Goal: Transaction & Acquisition: Book appointment/travel/reservation

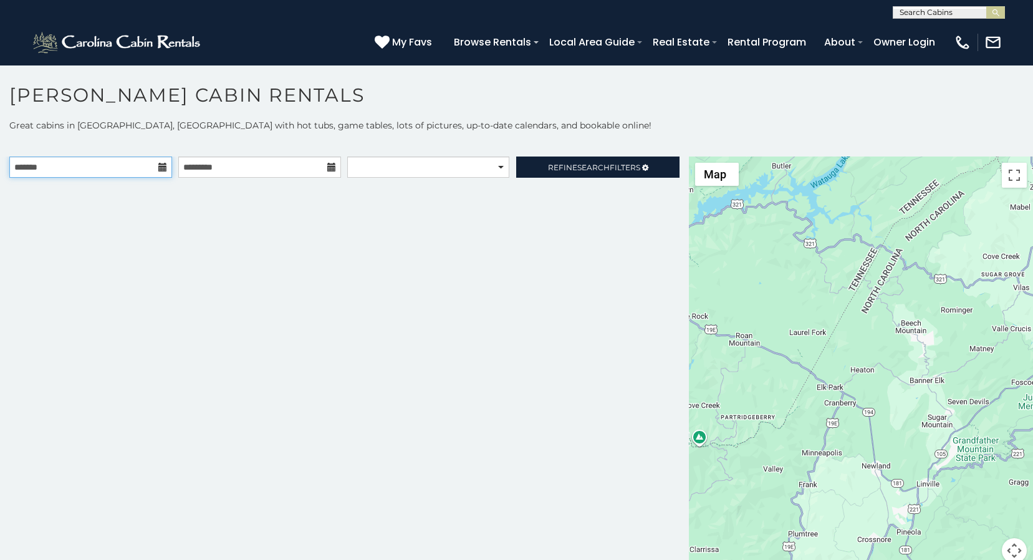
click at [156, 166] on input "text" at bounding box center [90, 166] width 163 height 21
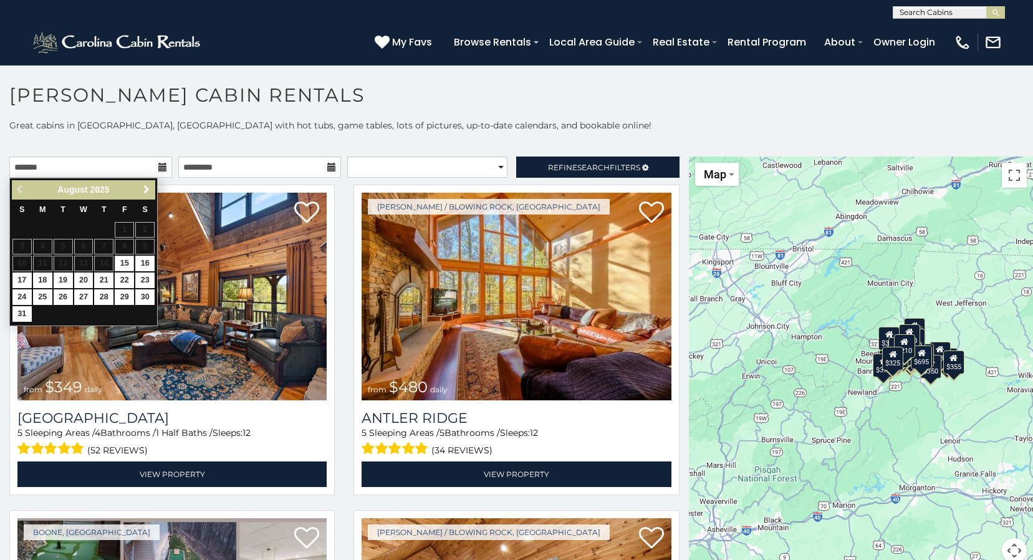
click at [147, 188] on span "Next" at bounding box center [147, 190] width 10 height 10
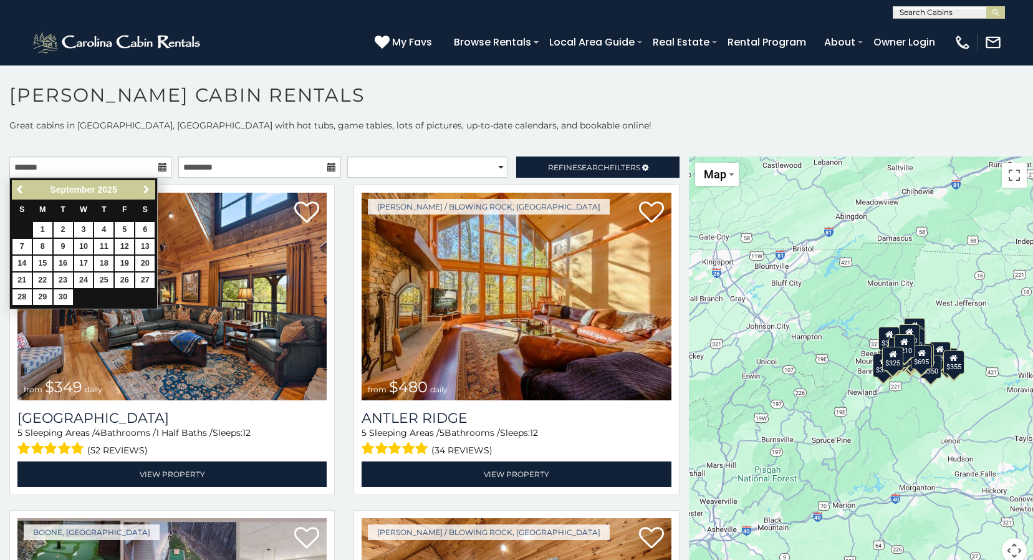
click at [147, 187] on span "Next" at bounding box center [147, 190] width 10 height 10
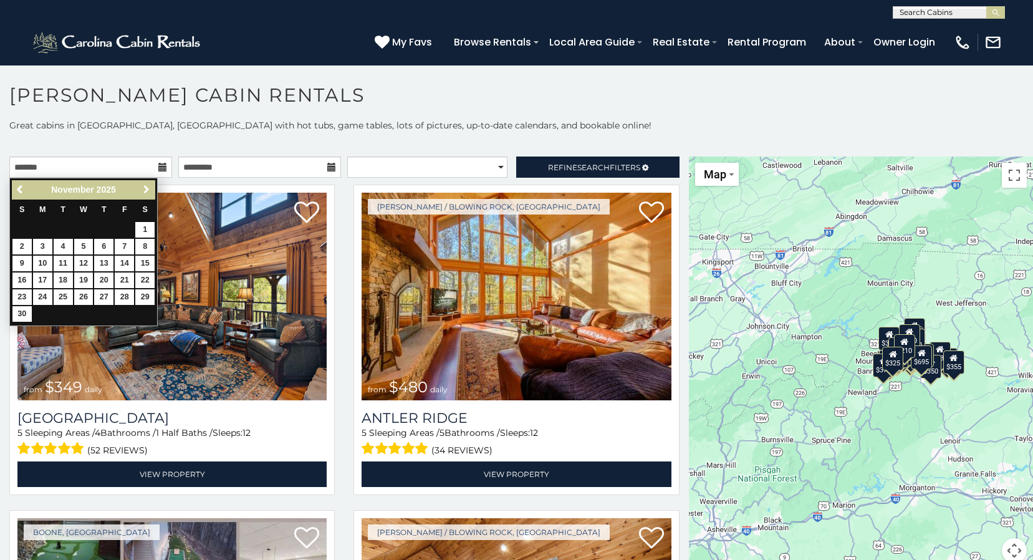
click at [147, 187] on span "Next" at bounding box center [147, 190] width 10 height 10
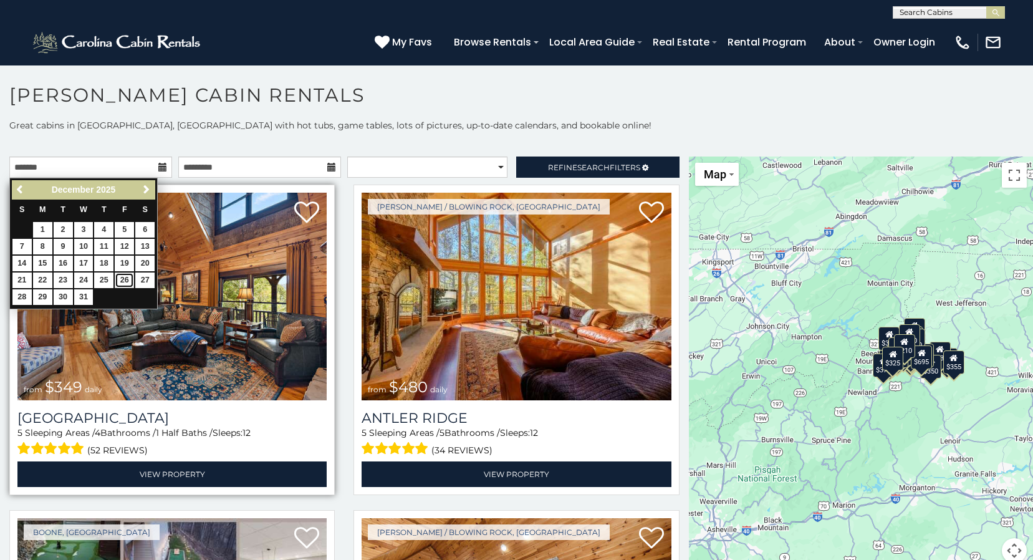
click at [125, 281] on link "26" at bounding box center [124, 280] width 19 height 16
type input "**********"
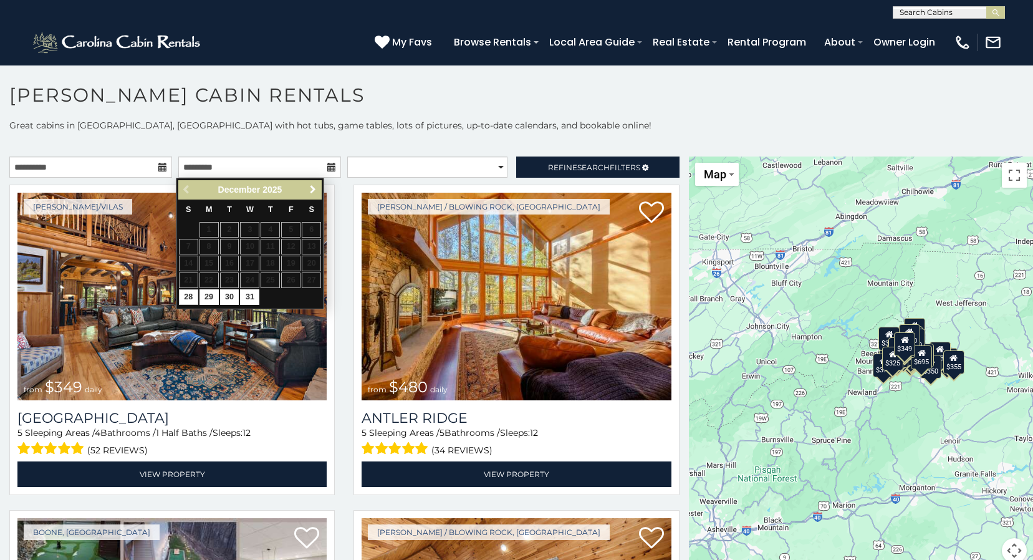
click at [311, 193] on span "Next" at bounding box center [313, 190] width 10 height 10
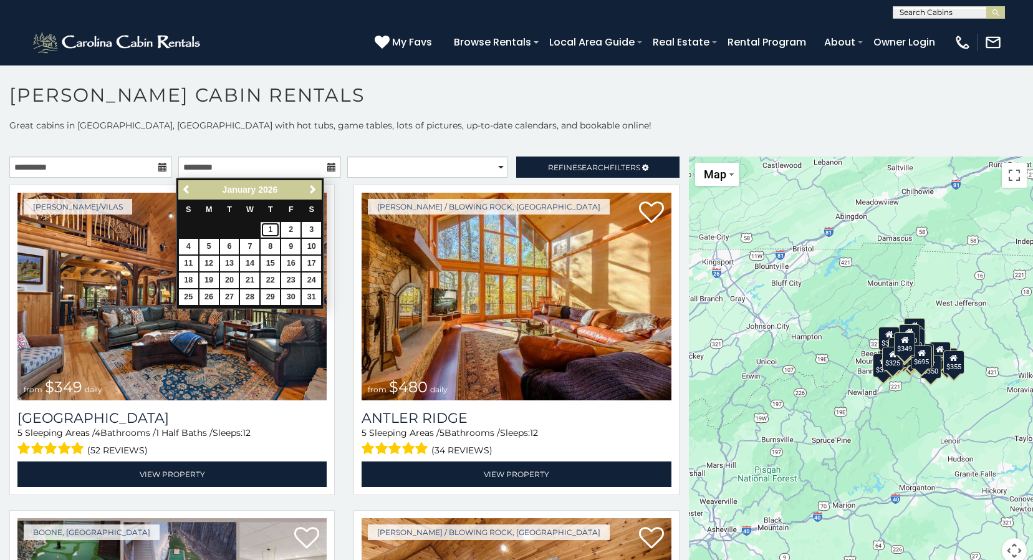
click at [269, 227] on link "1" at bounding box center [270, 230] width 19 height 16
type input "**********"
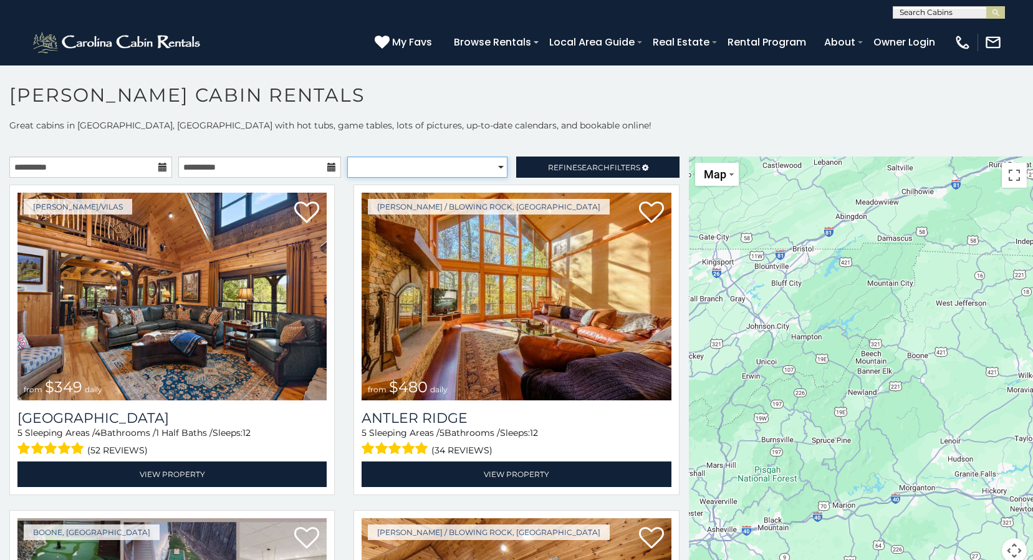
click at [443, 174] on select "**********" at bounding box center [427, 166] width 160 height 21
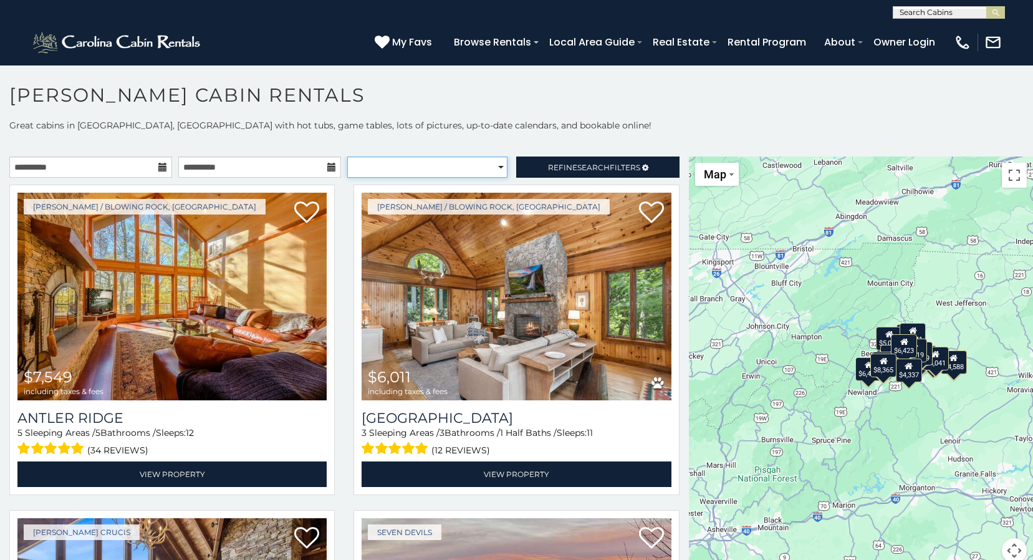
select select "**********"
click at [347, 156] on select "**********" at bounding box center [427, 166] width 160 height 21
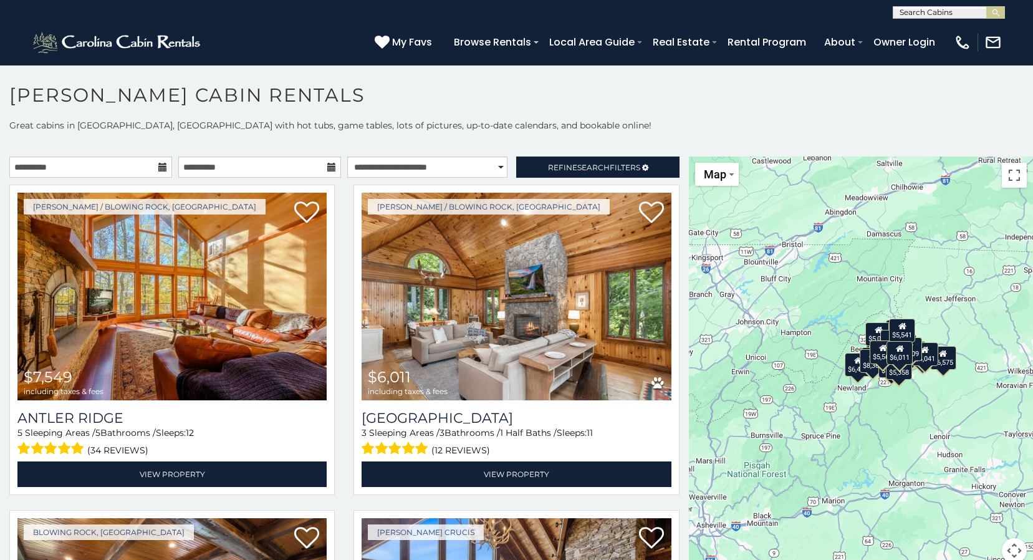
drag, startPoint x: 943, startPoint y: 260, endPoint x: 931, endPoint y: 254, distance: 12.5
click at [931, 254] on div "$7,549 $6,011 $14,052 $8,006 $6,500 $5,988 $7,143 $4,385 $9,257 $6,021 $5,650 $…" at bounding box center [861, 366] width 344 height 421
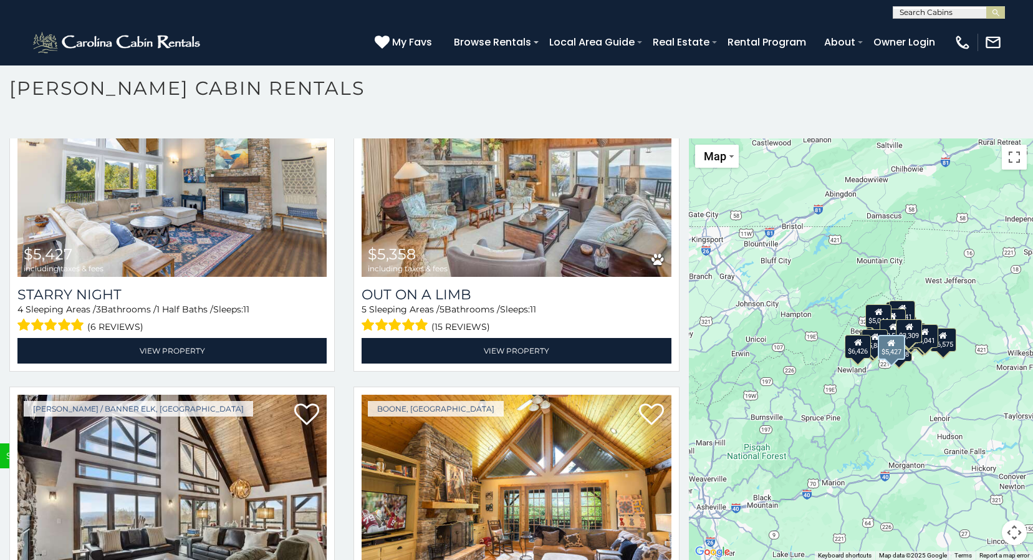
scroll to position [4364, 0]
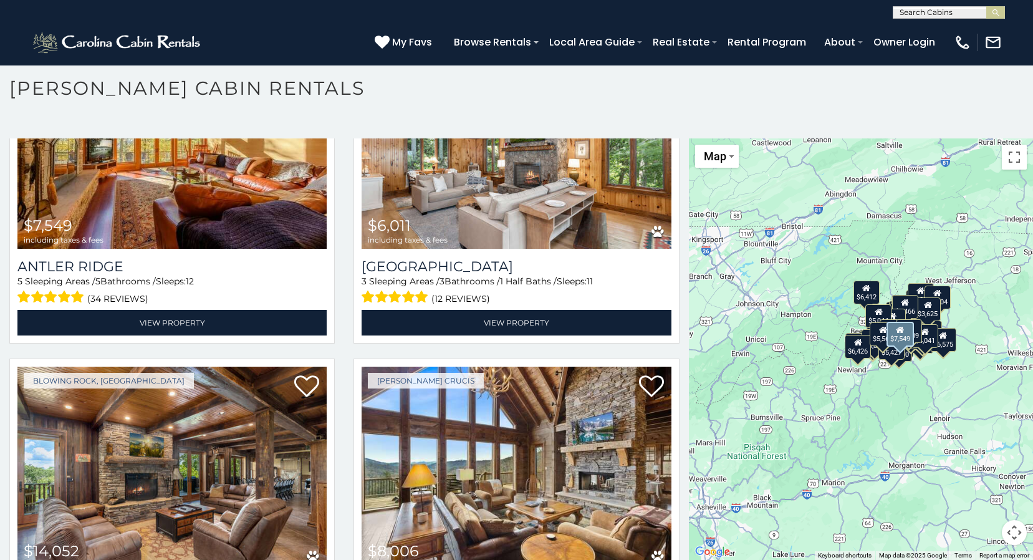
scroll to position [249, 0]
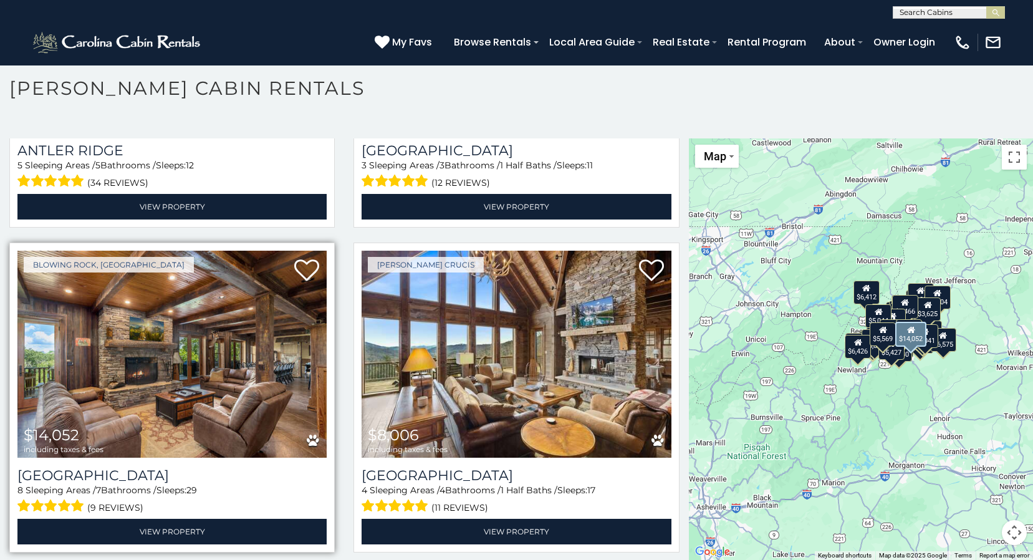
click at [188, 372] on img at bounding box center [171, 355] width 309 height 208
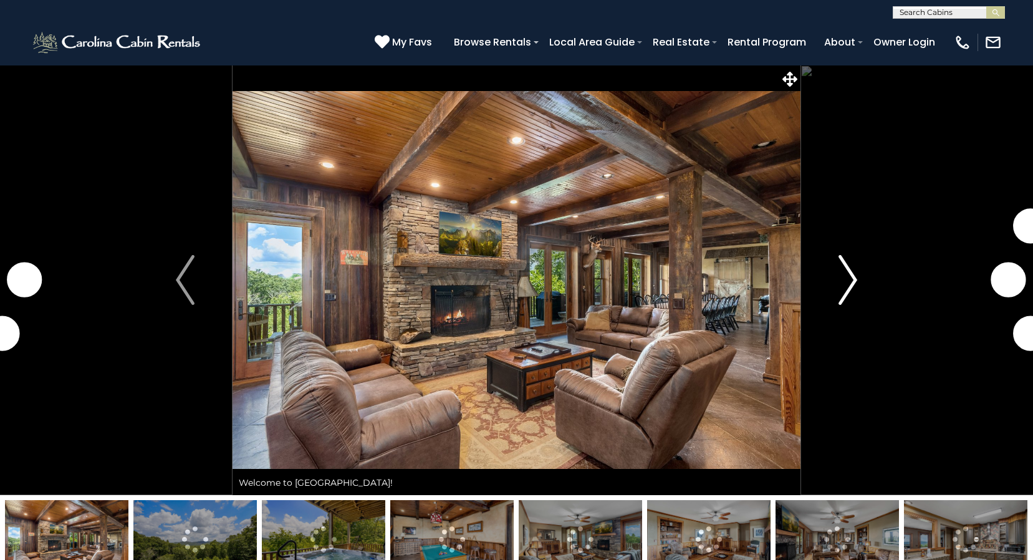
click at [847, 278] on img "Next" at bounding box center [848, 280] width 19 height 50
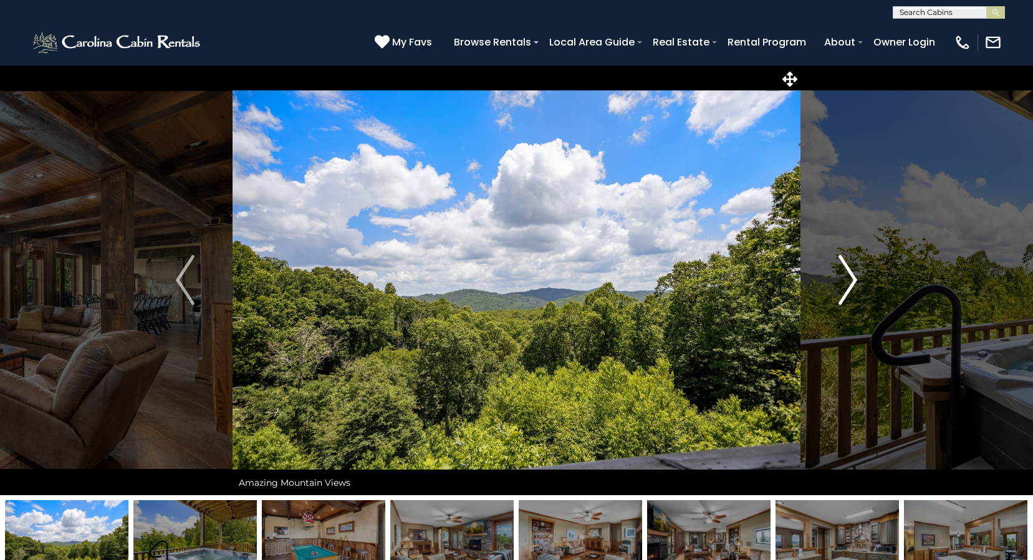
click at [847, 278] on img "Next" at bounding box center [848, 280] width 19 height 50
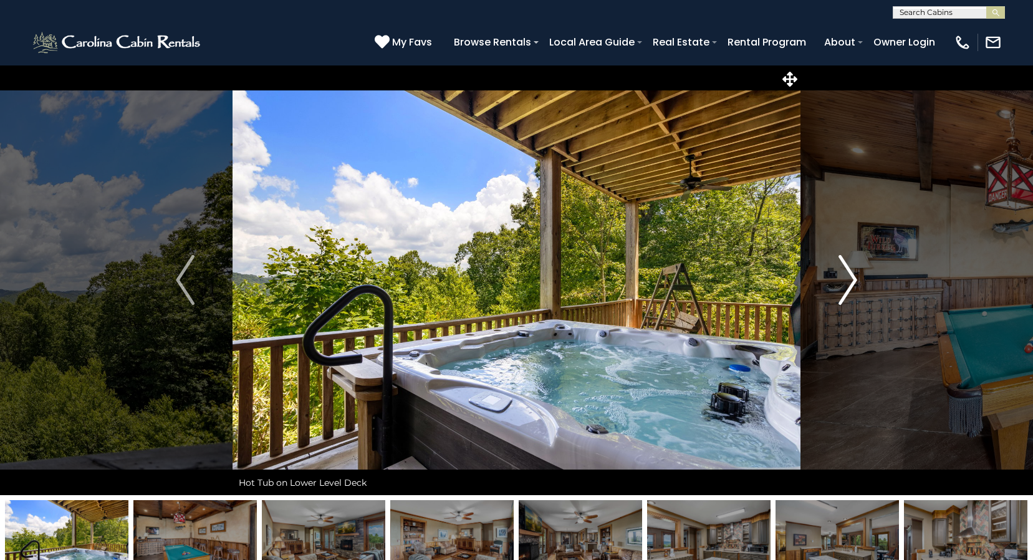
click at [847, 278] on img "Next" at bounding box center [848, 280] width 19 height 50
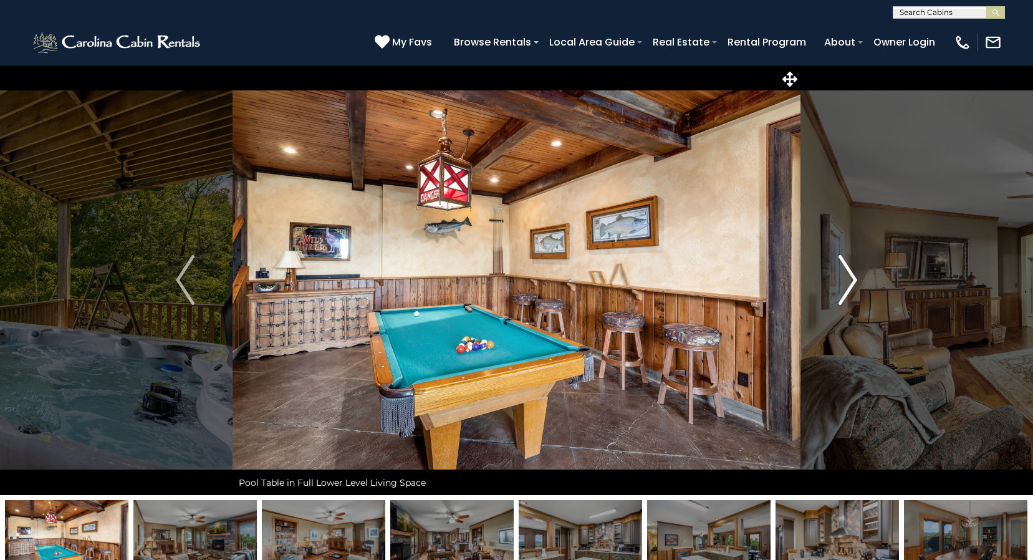
click at [847, 278] on img "Next" at bounding box center [848, 280] width 19 height 50
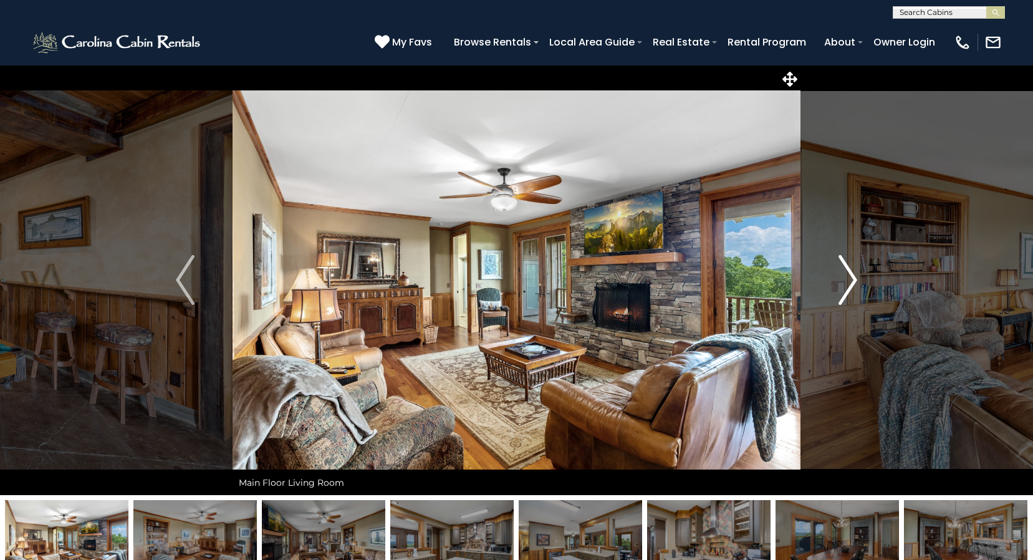
click at [847, 278] on img "Next" at bounding box center [848, 280] width 19 height 50
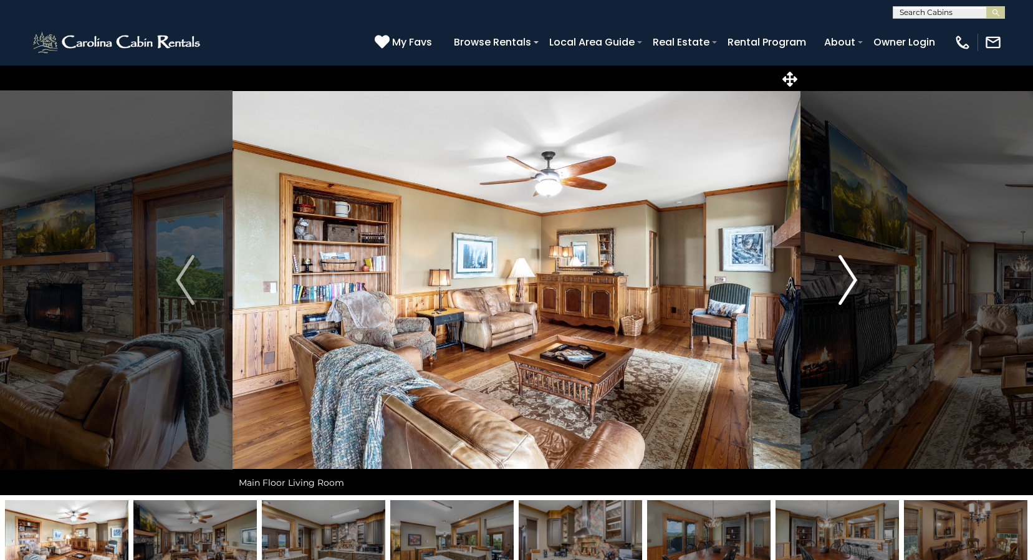
click at [847, 278] on img "Next" at bounding box center [848, 280] width 19 height 50
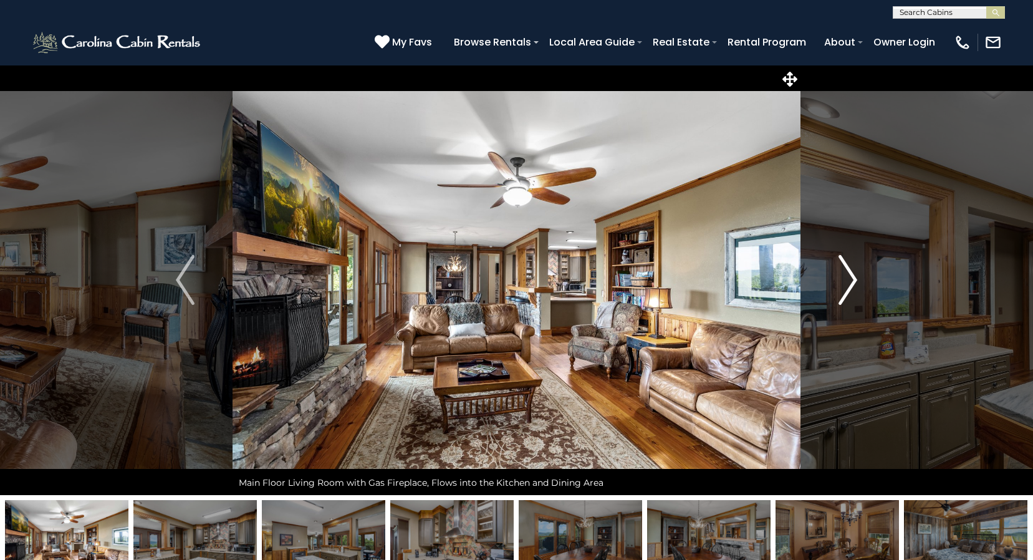
click at [847, 278] on img "Next" at bounding box center [848, 280] width 19 height 50
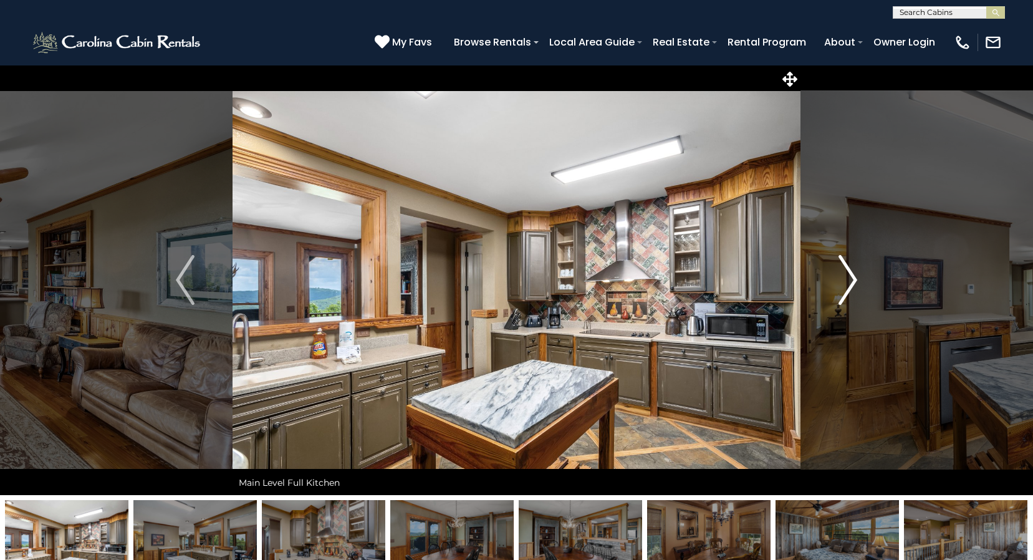
click at [847, 278] on img "Next" at bounding box center [848, 280] width 19 height 50
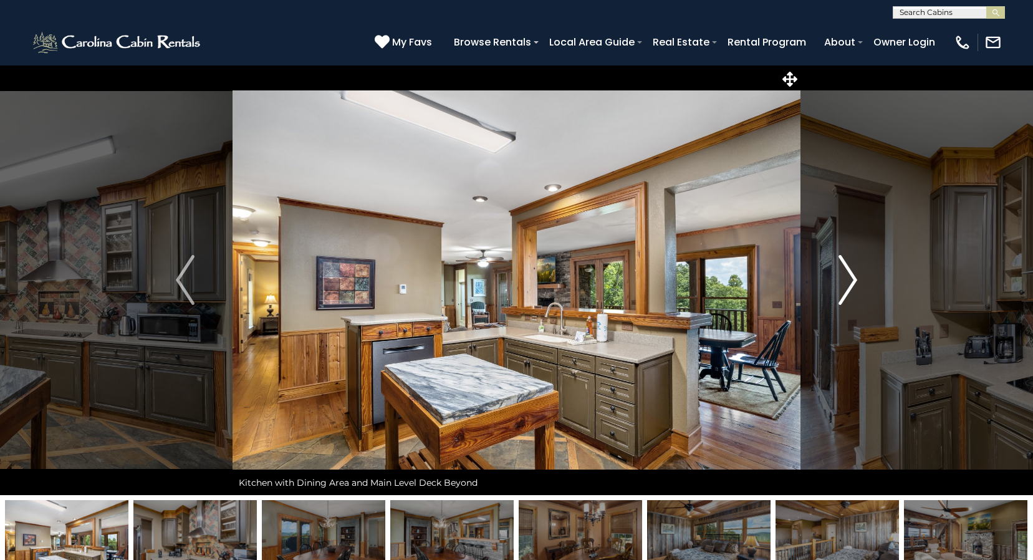
click at [847, 278] on img "Next" at bounding box center [848, 280] width 19 height 50
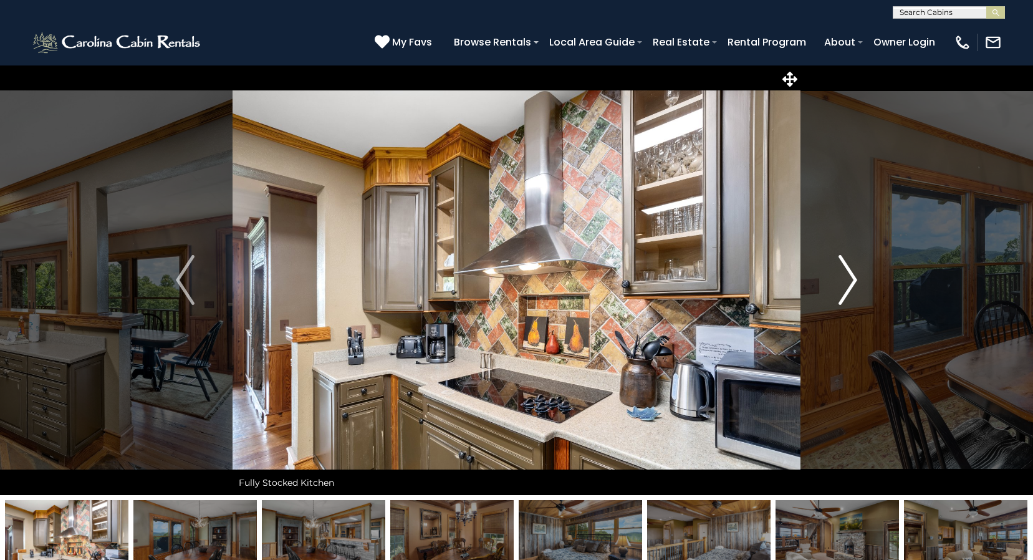
click at [847, 278] on img "Next" at bounding box center [848, 280] width 19 height 50
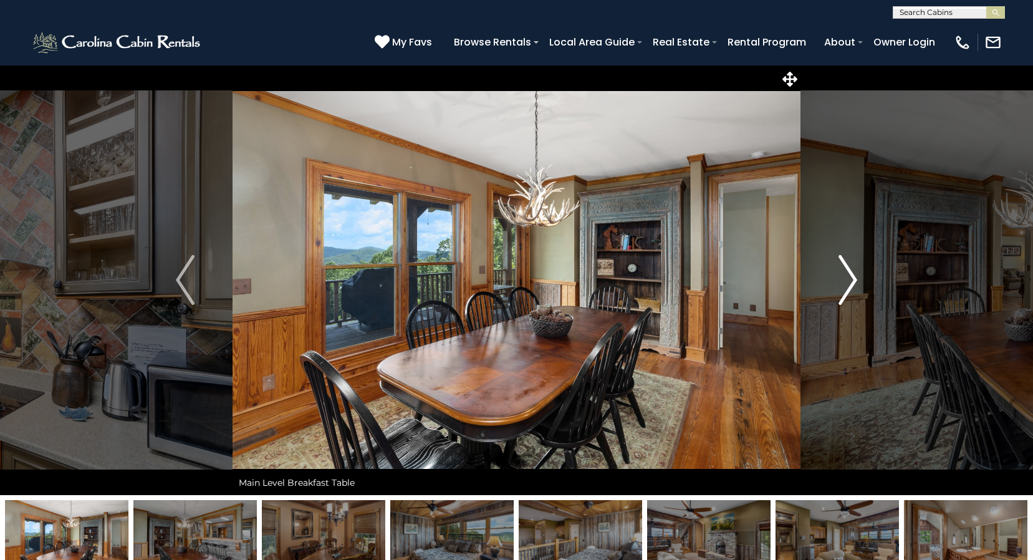
click at [847, 278] on img "Next" at bounding box center [848, 280] width 19 height 50
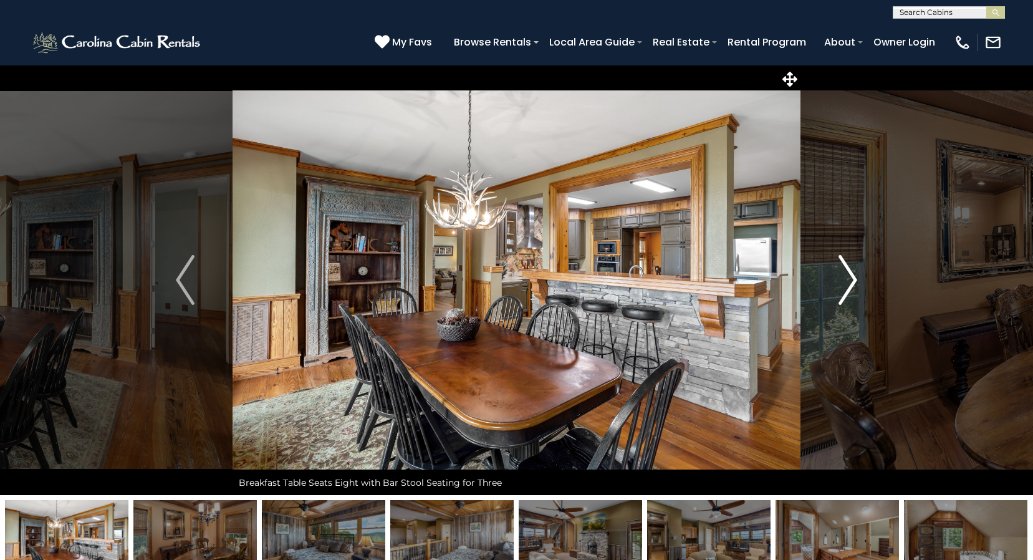
click at [847, 278] on img "Next" at bounding box center [848, 280] width 19 height 50
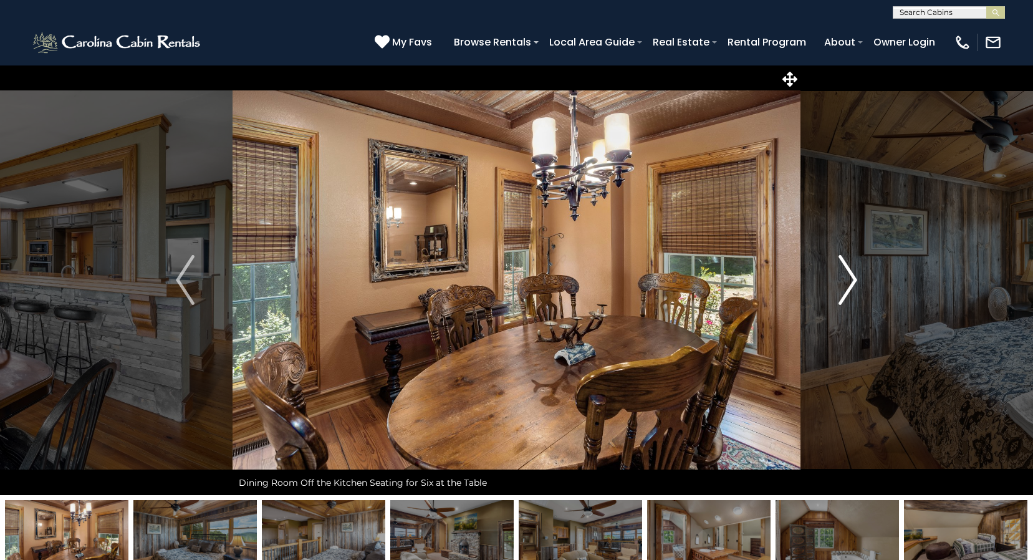
click at [847, 278] on img "Next" at bounding box center [848, 280] width 19 height 50
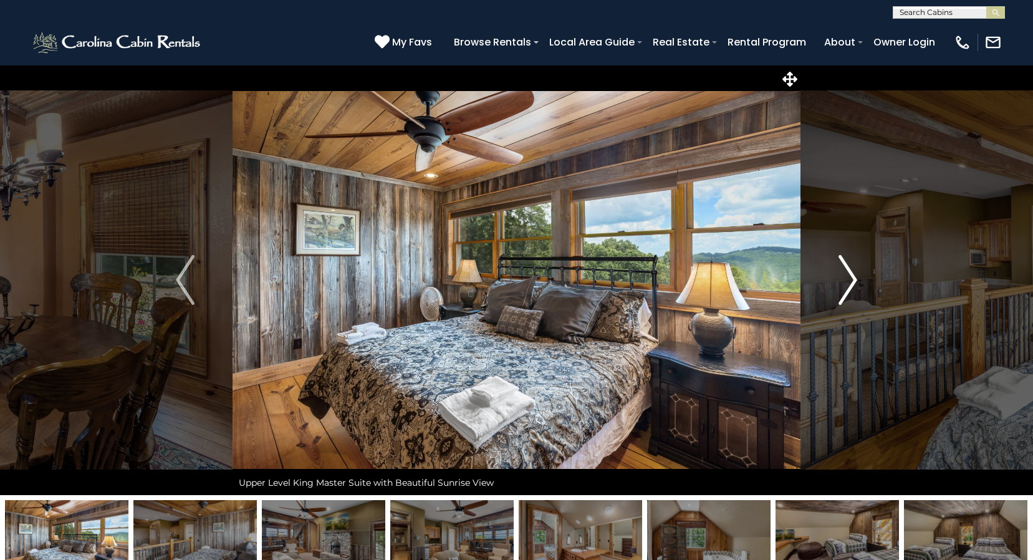
click at [847, 278] on img "Next" at bounding box center [848, 280] width 19 height 50
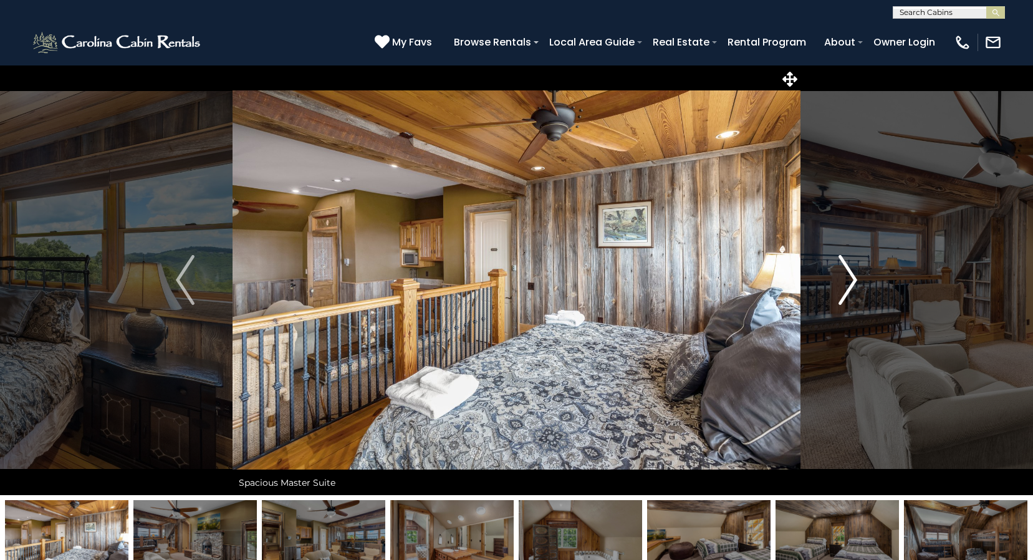
click at [847, 278] on img "Next" at bounding box center [848, 280] width 19 height 50
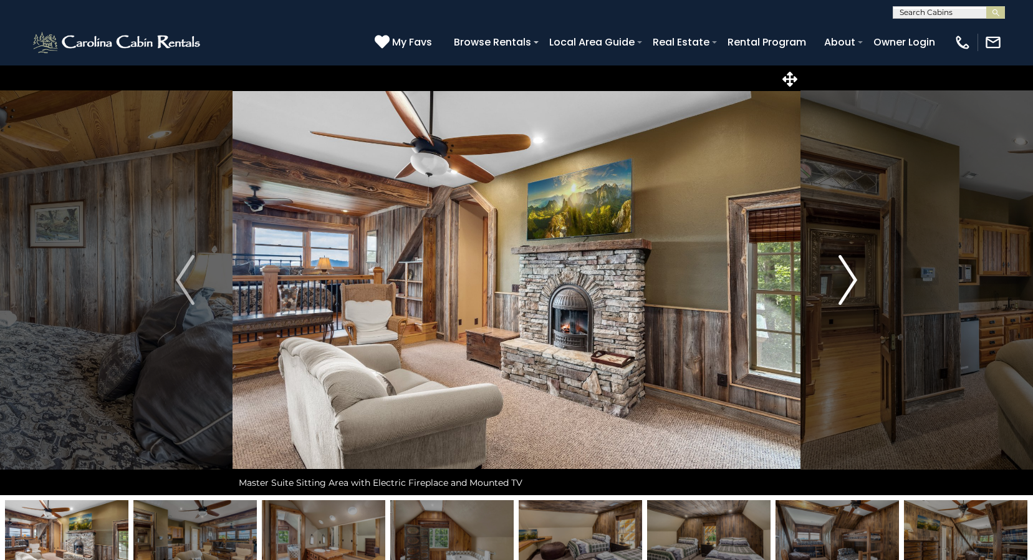
click at [847, 278] on img "Next" at bounding box center [848, 280] width 19 height 50
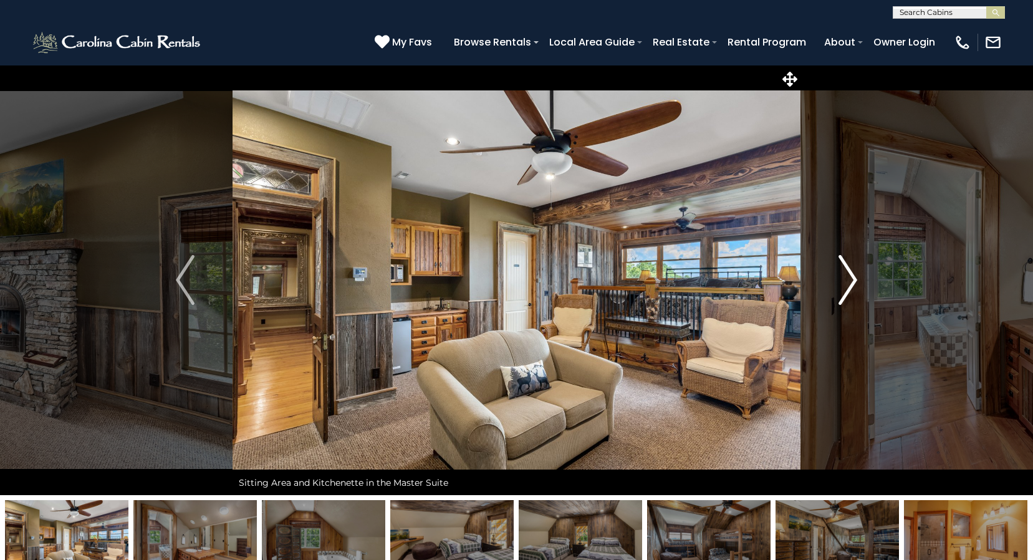
click at [847, 278] on img "Next" at bounding box center [848, 280] width 19 height 50
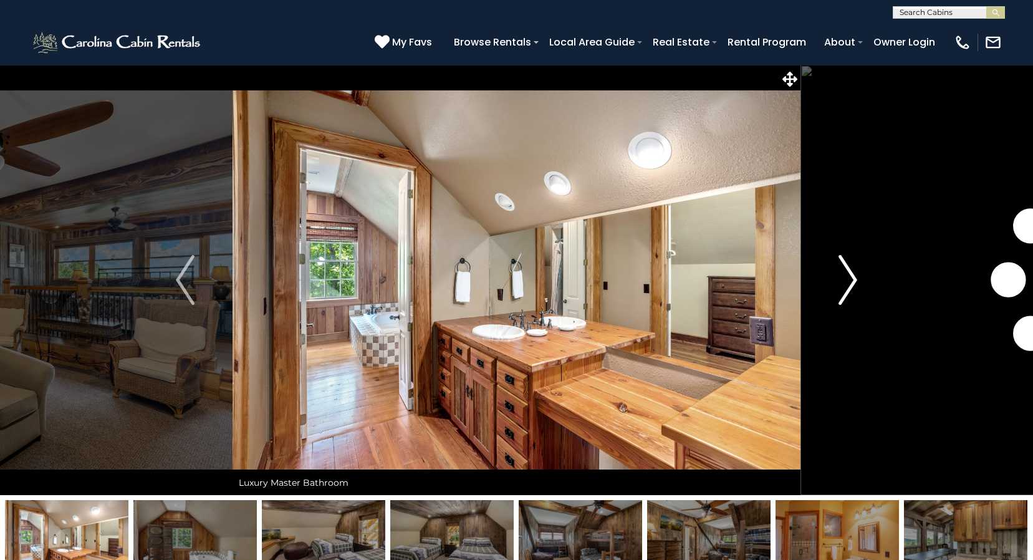
click at [847, 278] on img "Next" at bounding box center [848, 280] width 19 height 50
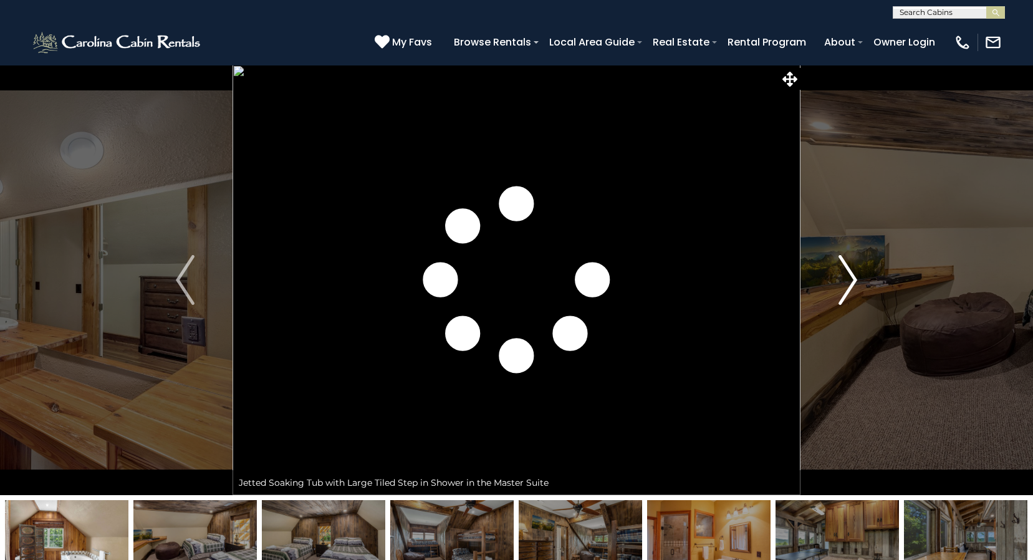
click at [847, 278] on img "Next" at bounding box center [848, 280] width 19 height 50
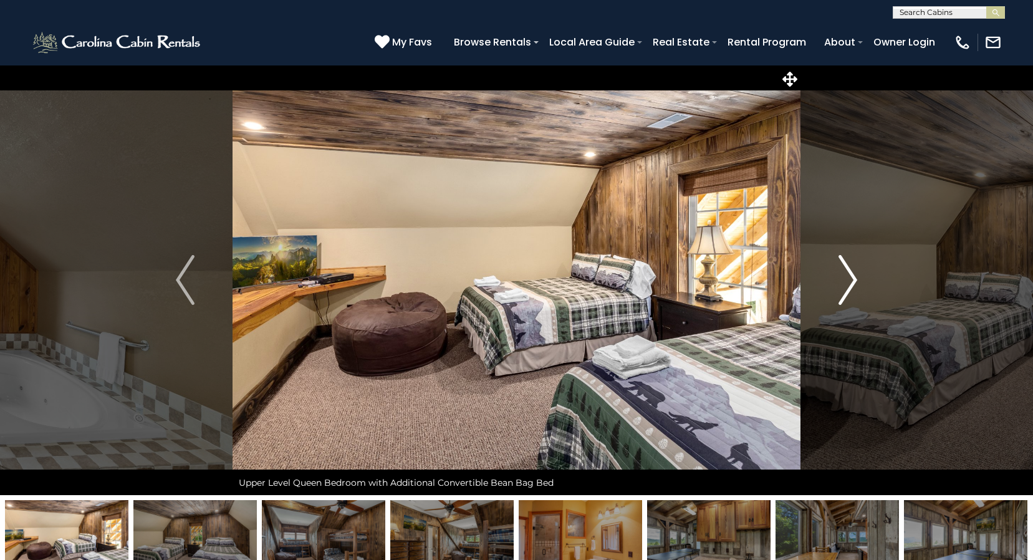
click at [847, 278] on img "Next" at bounding box center [848, 280] width 19 height 50
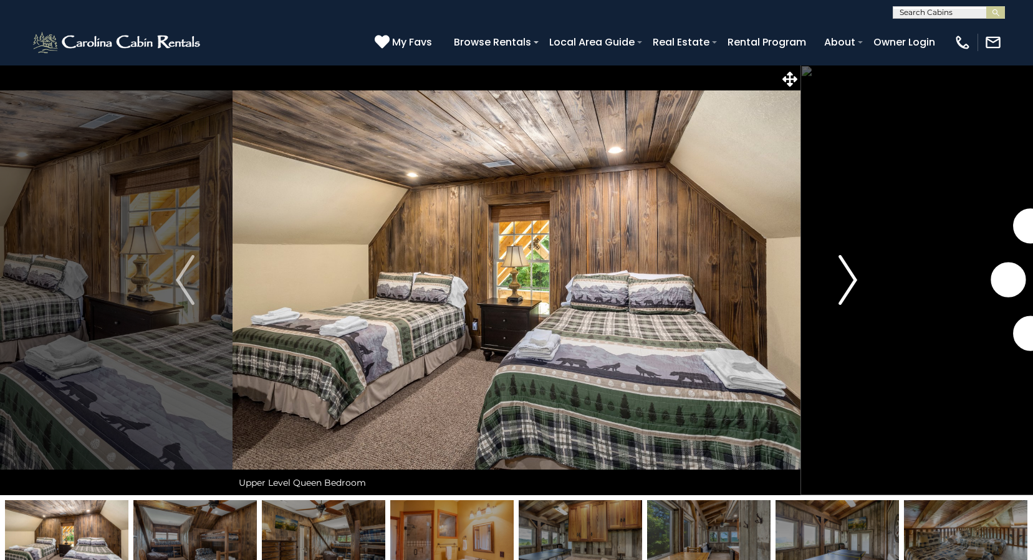
click at [847, 278] on img "Next" at bounding box center [848, 280] width 19 height 50
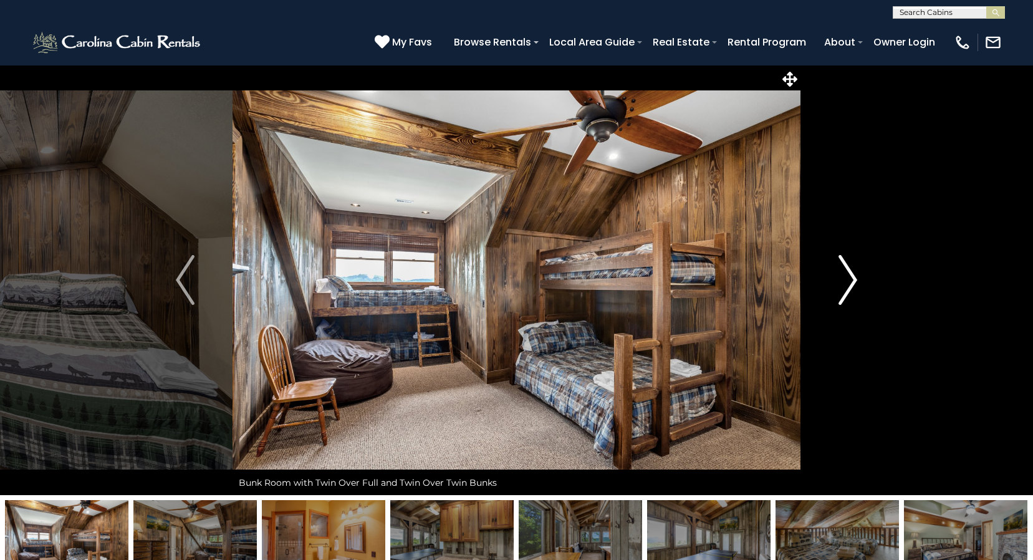
click at [847, 278] on img "Next" at bounding box center [848, 280] width 19 height 50
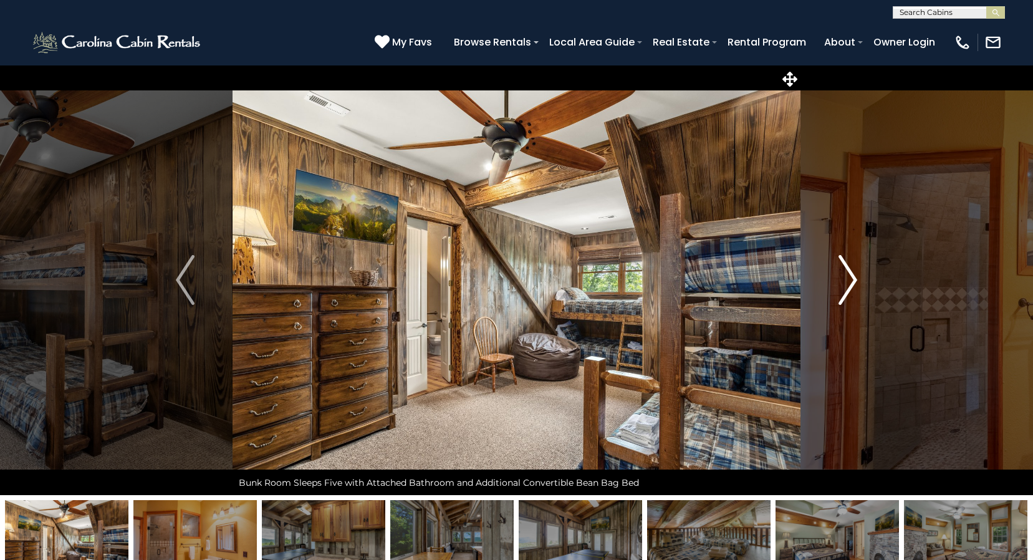
click at [847, 278] on img "Next" at bounding box center [848, 280] width 19 height 50
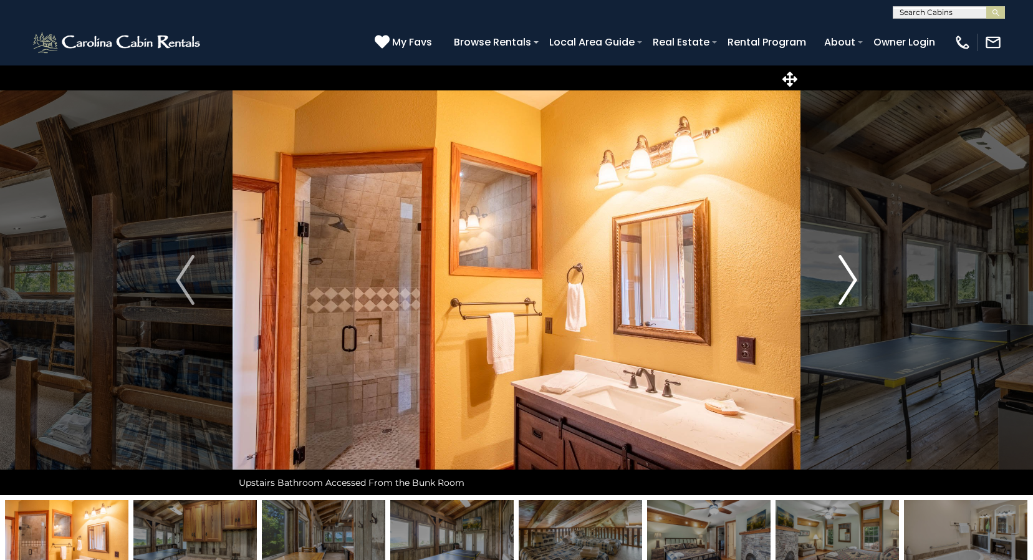
click at [847, 278] on img "Next" at bounding box center [848, 280] width 19 height 50
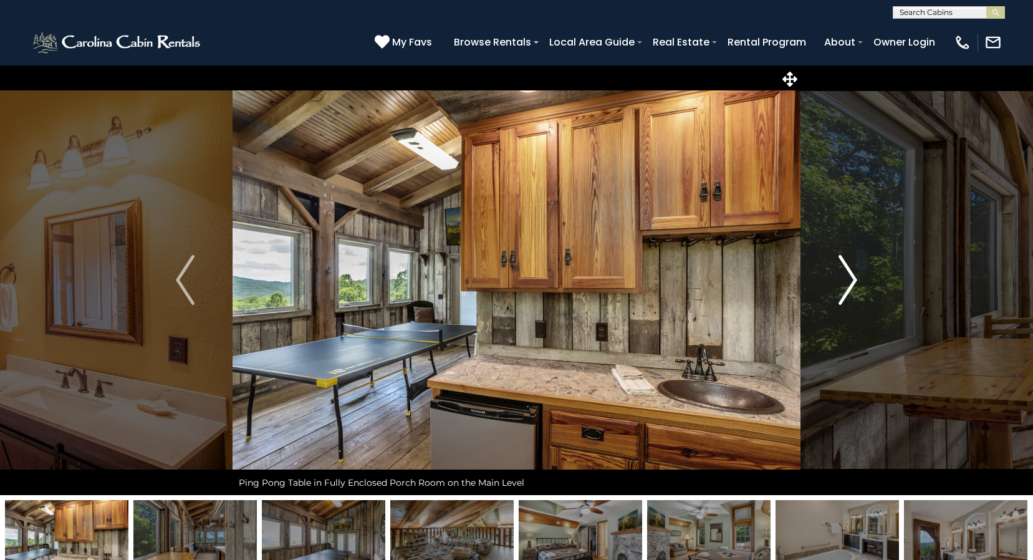
click at [847, 278] on img "Next" at bounding box center [848, 280] width 19 height 50
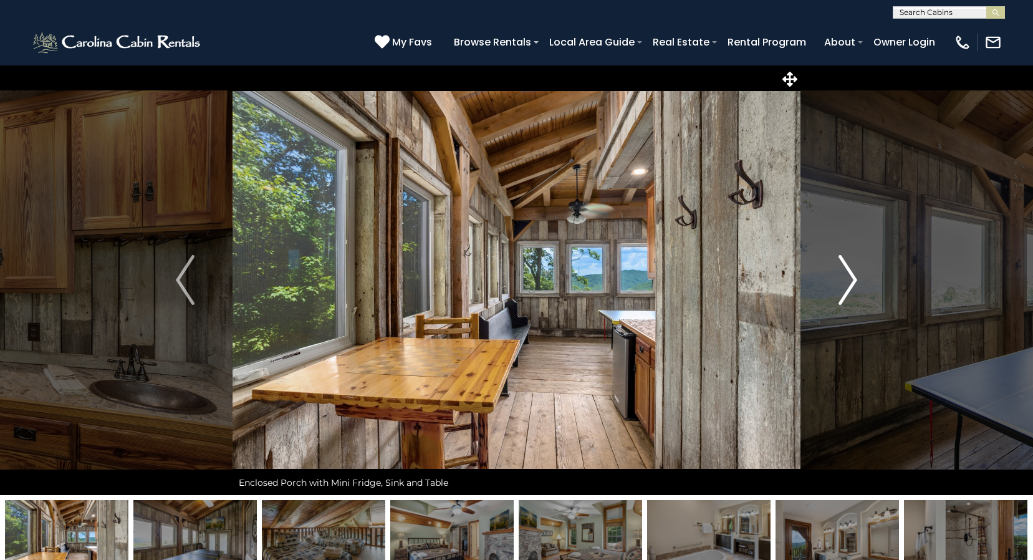
click at [847, 278] on img "Next" at bounding box center [848, 280] width 19 height 50
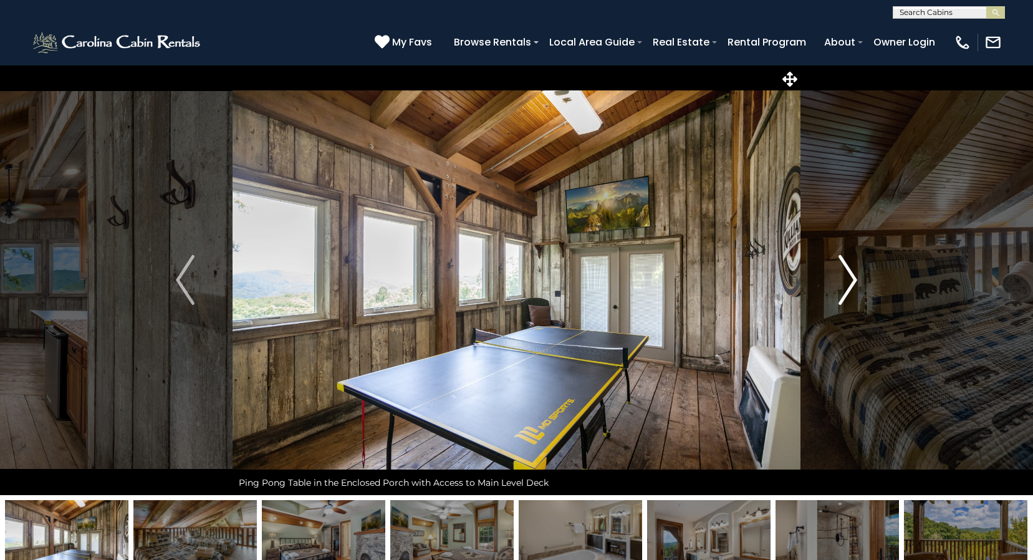
click at [847, 278] on img "Next" at bounding box center [848, 280] width 19 height 50
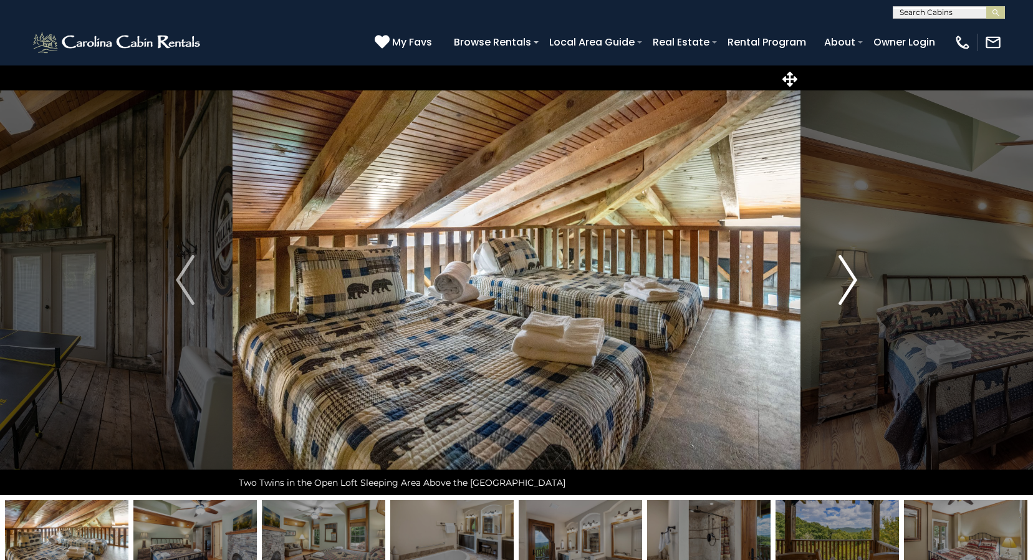
click at [847, 278] on img "Next" at bounding box center [848, 280] width 19 height 50
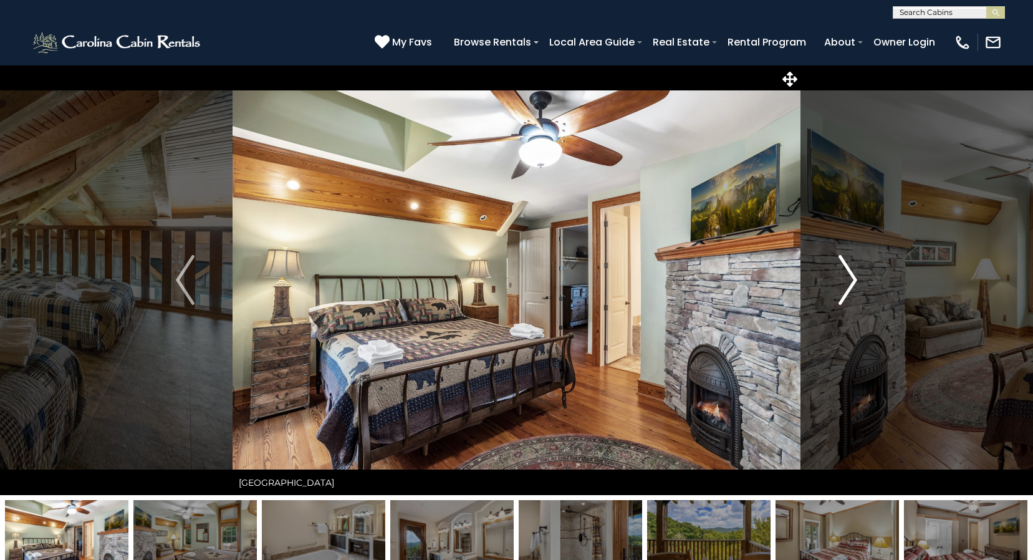
click at [847, 278] on img "Next" at bounding box center [848, 280] width 19 height 50
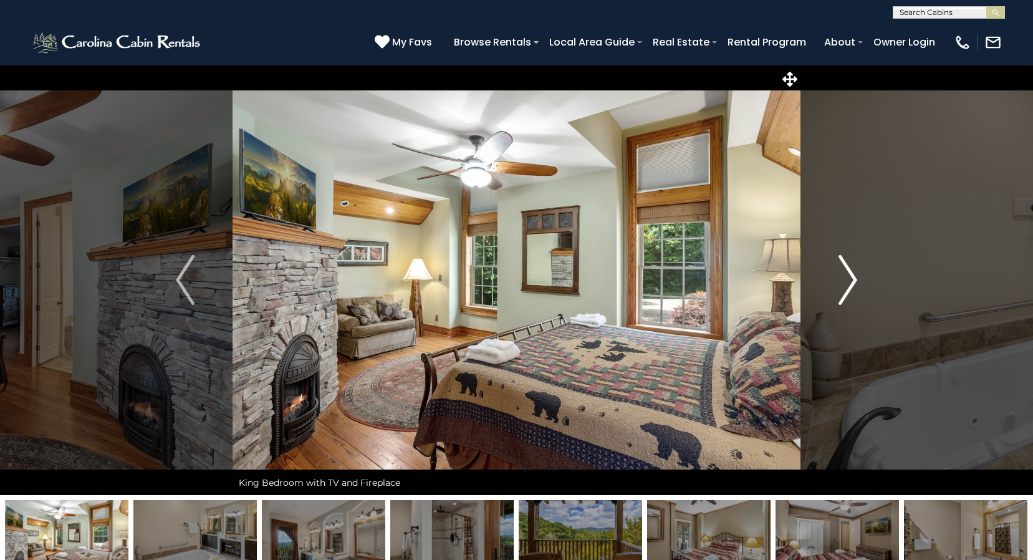
click at [847, 278] on img "Next" at bounding box center [848, 280] width 19 height 50
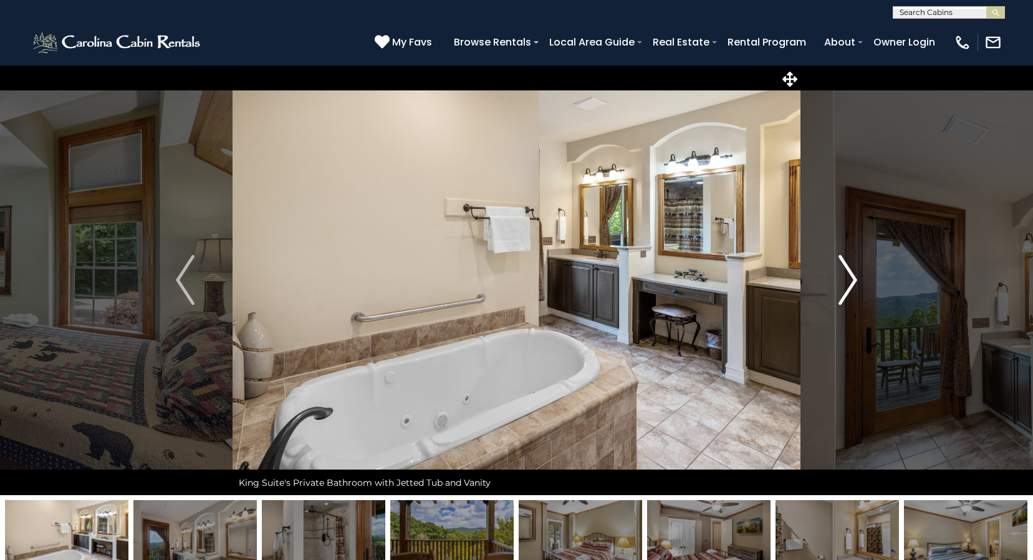
click at [847, 278] on img "Next" at bounding box center [848, 280] width 19 height 50
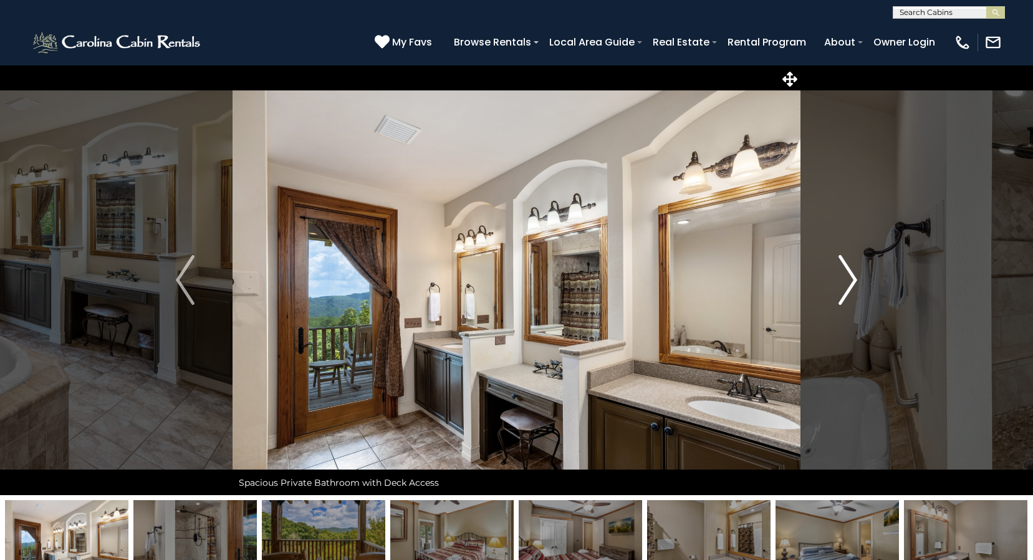
click at [847, 278] on img "Next" at bounding box center [848, 280] width 19 height 50
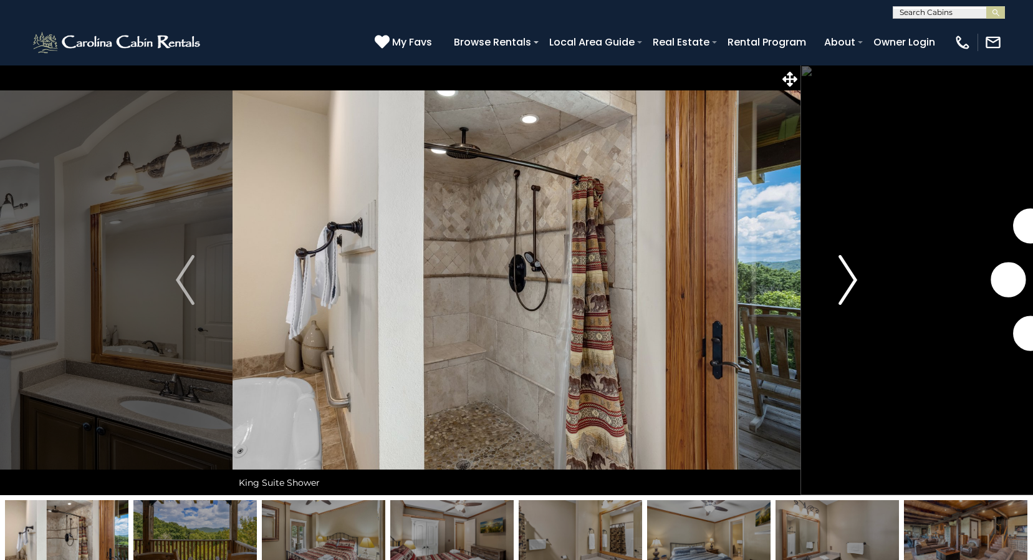
click at [847, 278] on img "Next" at bounding box center [848, 280] width 19 height 50
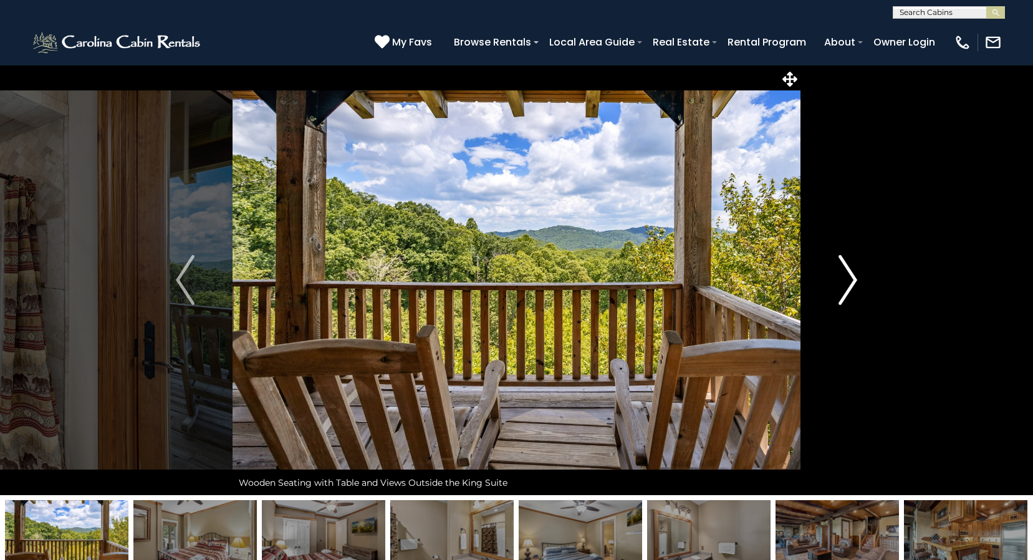
click at [847, 278] on img "Next" at bounding box center [848, 280] width 19 height 50
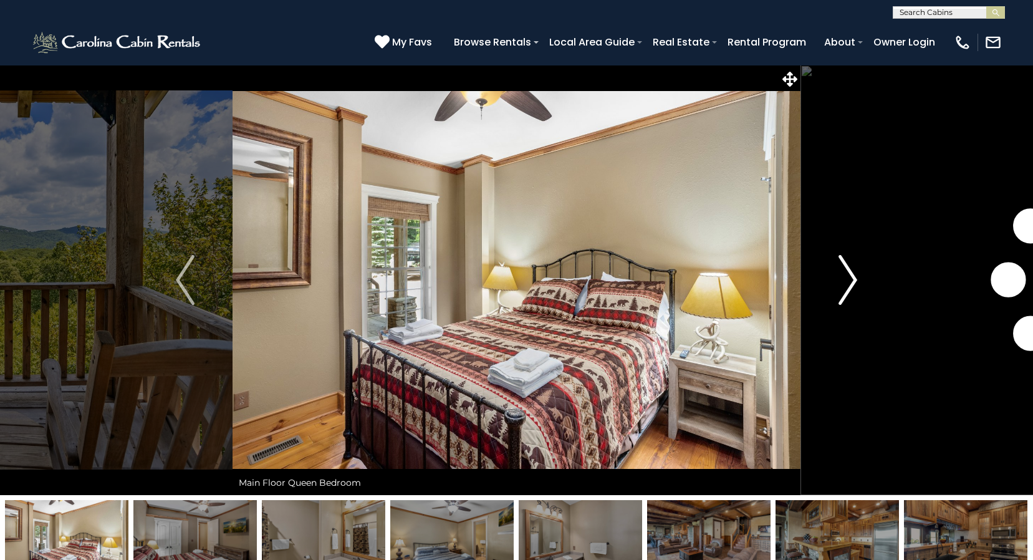
click at [847, 278] on img "Next" at bounding box center [848, 280] width 19 height 50
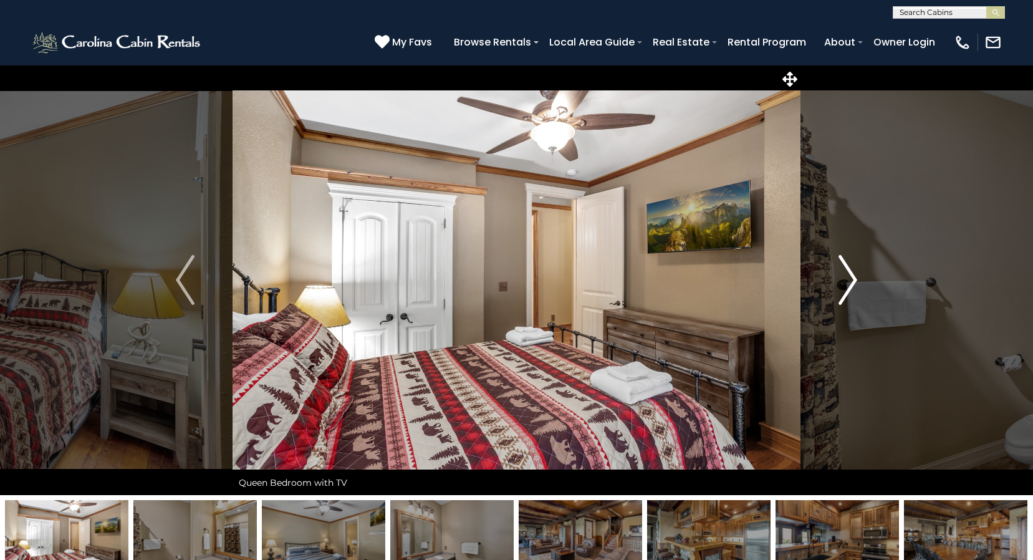
click at [847, 278] on img "Next" at bounding box center [848, 280] width 19 height 50
